Goal: Transaction & Acquisition: Purchase product/service

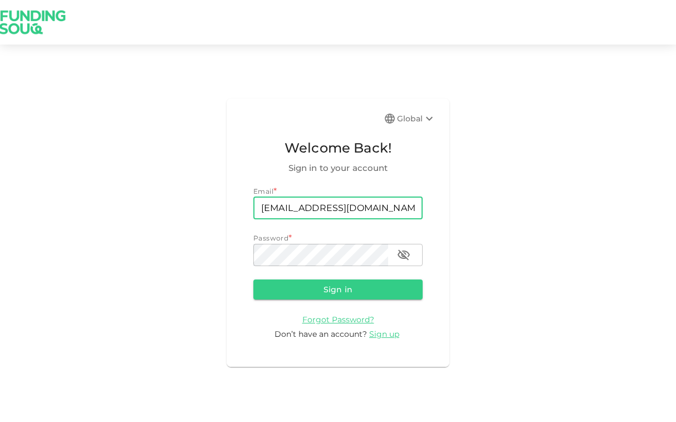
type input "[EMAIL_ADDRESS][DOMAIN_NAME]"
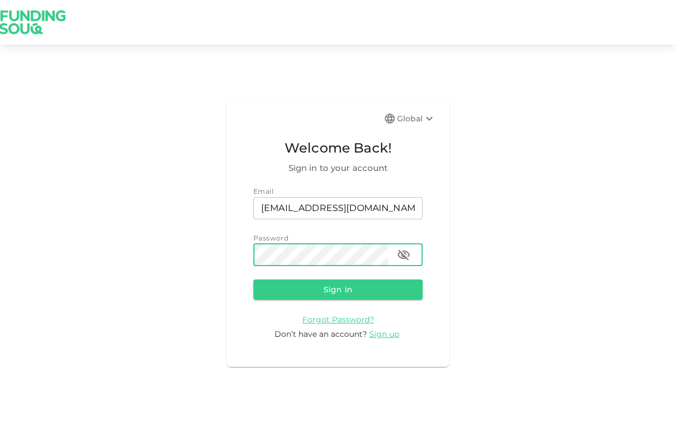
click at [338, 289] on button "Sign in" at bounding box center [337, 290] width 169 height 20
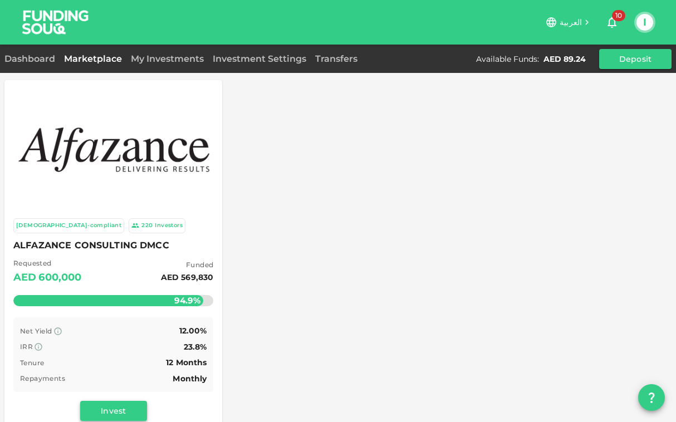
click at [103, 403] on button "Invest" at bounding box center [113, 411] width 67 height 20
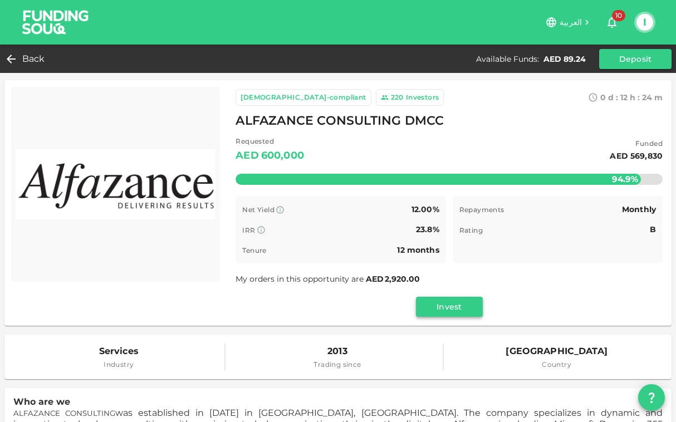
click at [434, 297] on button "Invest" at bounding box center [449, 307] width 67 height 20
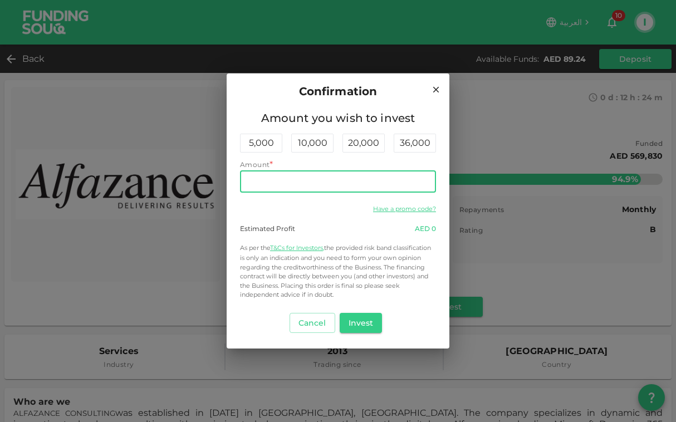
click at [269, 178] on input "Amount" at bounding box center [338, 181] width 196 height 22
type input "80"
click at [362, 314] on button "Invest" at bounding box center [361, 323] width 43 height 20
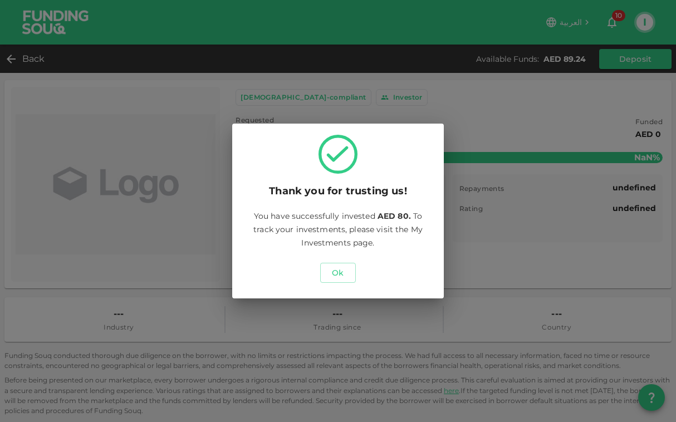
click at [336, 284] on div "Ok" at bounding box center [338, 272] width 185 height 29
click at [340, 267] on button "Ok" at bounding box center [338, 273] width 36 height 20
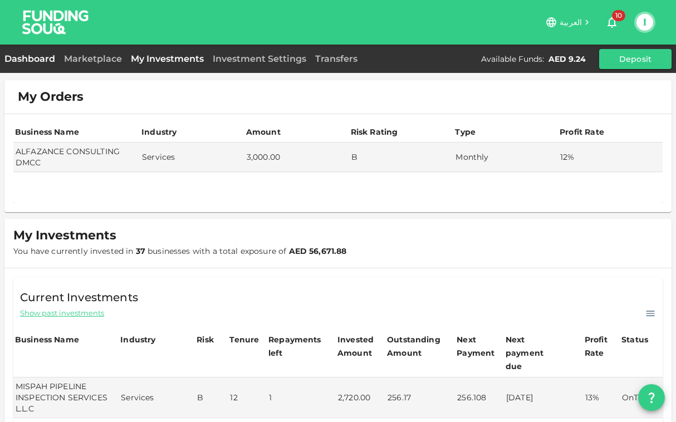
click at [27, 56] on link "Dashboard" at bounding box center [31, 58] width 55 height 11
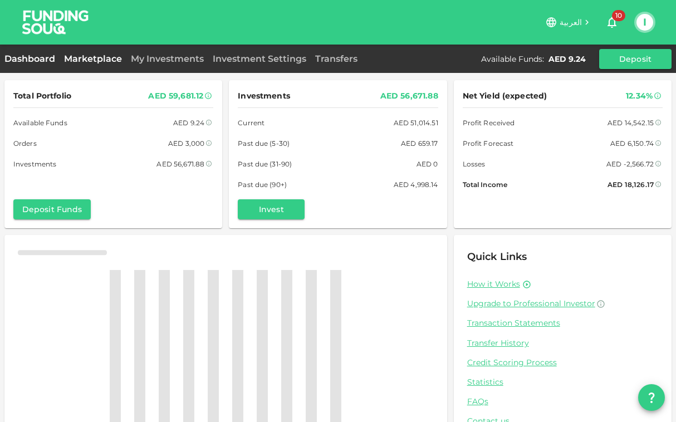
click at [87, 56] on link "Marketplace" at bounding box center [93, 58] width 67 height 11
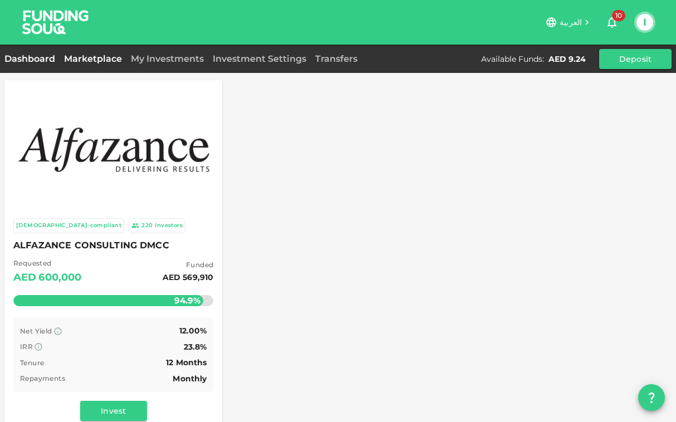
click at [58, 57] on link "Dashboard" at bounding box center [31, 58] width 55 height 11
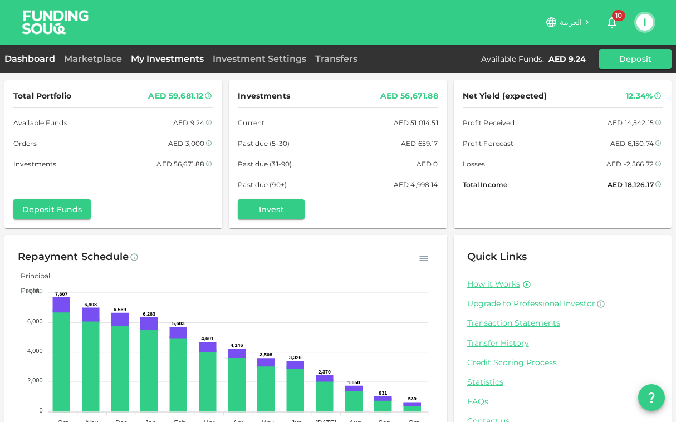
click at [169, 56] on link "My Investments" at bounding box center [167, 58] width 82 height 11
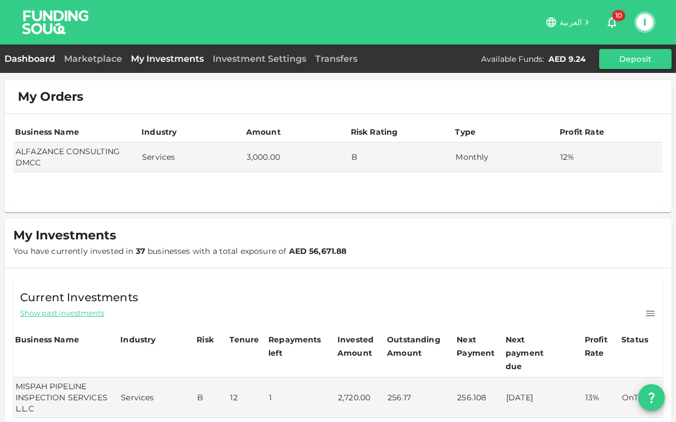
click at [15, 60] on link "Dashboard" at bounding box center [31, 58] width 55 height 11
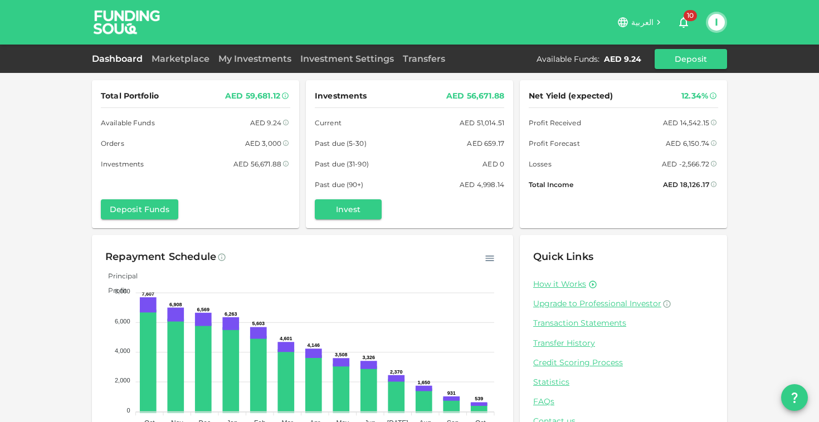
click at [90, 161] on div "Total Portfolio AED 59,681.12 Available Funds AED 9.24 Orders AED 3,000 Investm…" at bounding box center [409, 230] width 819 height 461
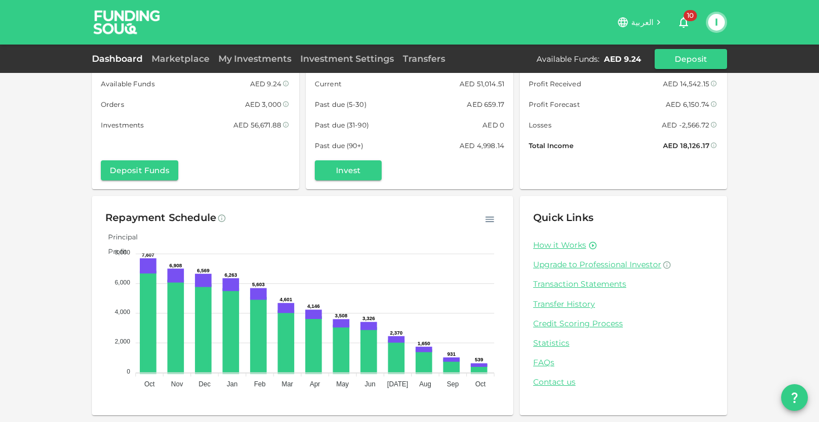
scroll to position [38, 0]
click at [676, 247] on div "Total Portfolio AED 59,681.12 Available Funds AED 9.24 Orders AED 3,000 Investm…" at bounding box center [409, 192] width 819 height 461
click at [246, 61] on link "My Investments" at bounding box center [255, 58] width 82 height 11
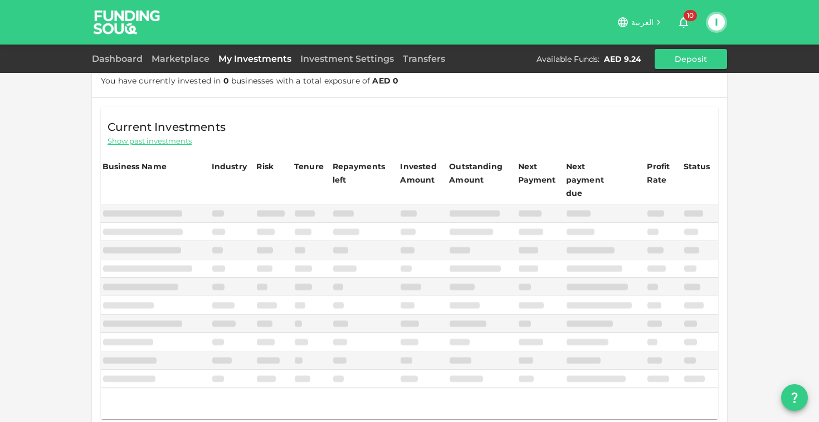
scroll to position [5, 0]
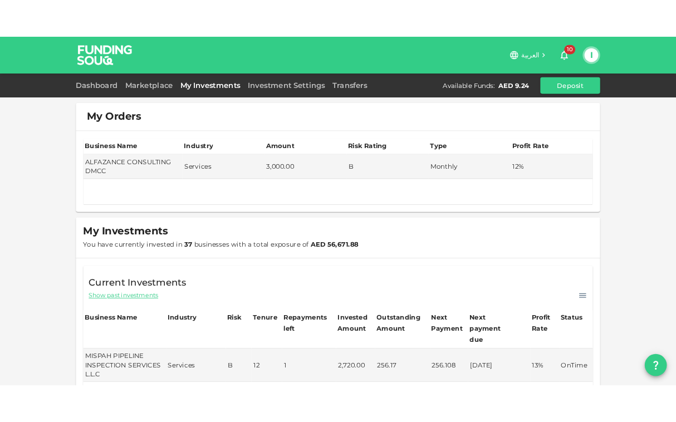
scroll to position [0, 0]
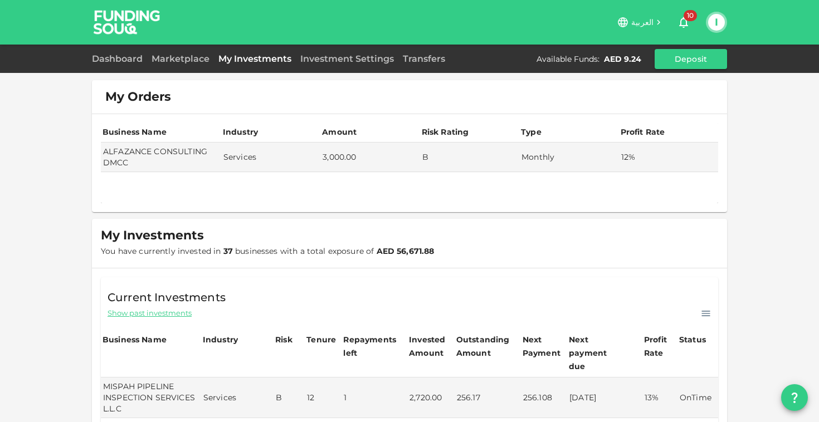
click at [676, 23] on button "I" at bounding box center [716, 22] width 17 height 17
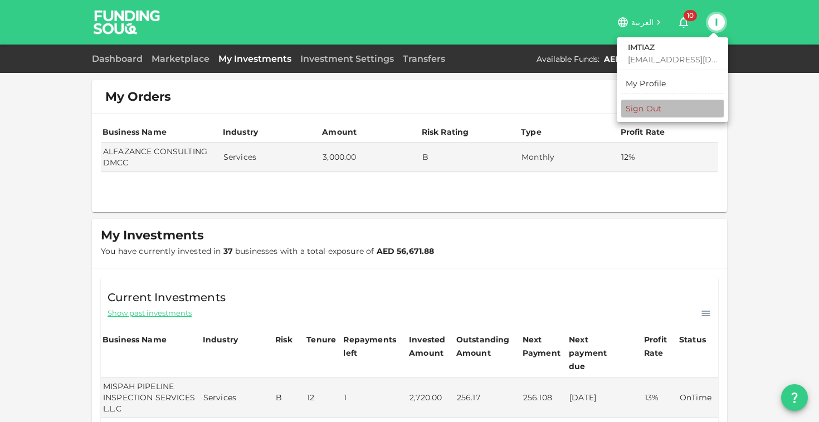
click at [647, 103] on div "Sign Out" at bounding box center [644, 108] width 36 height 11
